Goal: Task Accomplishment & Management: Manage account settings

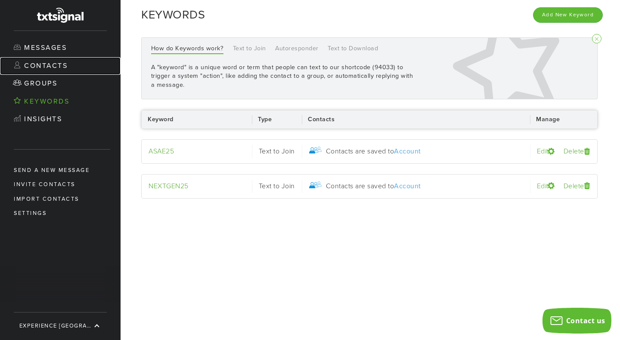
click at [56, 68] on link "Contacts" at bounding box center [60, 66] width 120 height 18
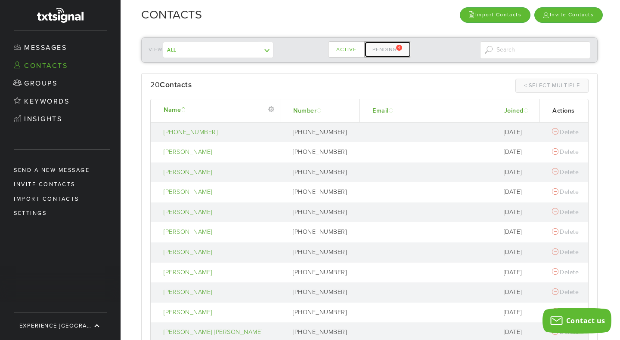
click at [390, 48] on link "Pending 4" at bounding box center [387, 49] width 47 height 16
